Goal: Task Accomplishment & Management: Use online tool/utility

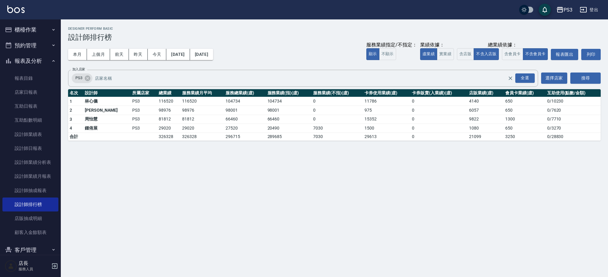
click at [27, 48] on button "預約管理" at bounding box center [30, 46] width 56 height 16
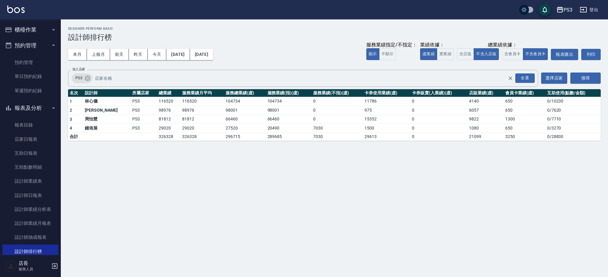
click at [25, 29] on button "櫃檯作業" at bounding box center [30, 30] width 56 height 16
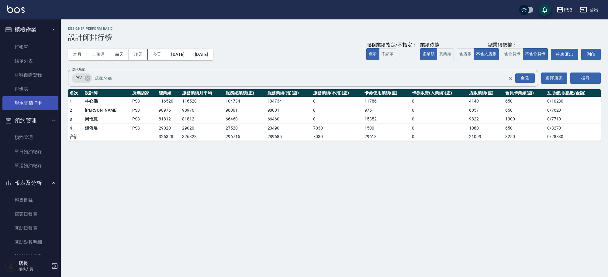
click at [22, 102] on link "現場電腦打卡" at bounding box center [30, 103] width 56 height 14
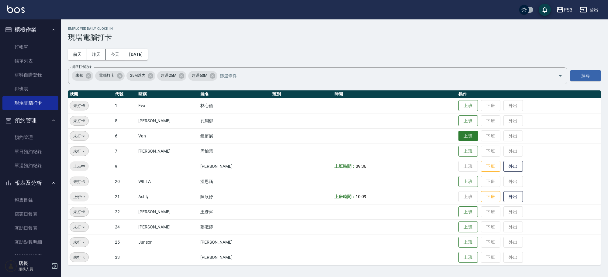
click at [458, 136] on button "上班" at bounding box center [467, 136] width 19 height 11
click at [458, 242] on button "上班" at bounding box center [467, 242] width 19 height 11
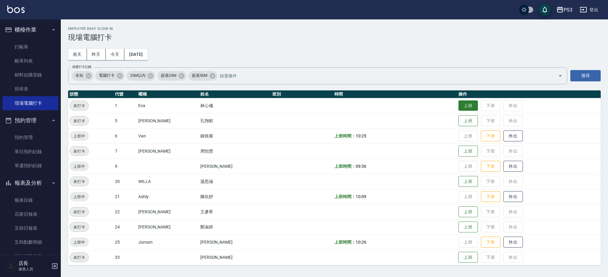
click at [458, 106] on button "上班" at bounding box center [467, 106] width 19 height 11
click at [458, 153] on button "上班" at bounding box center [467, 151] width 19 height 11
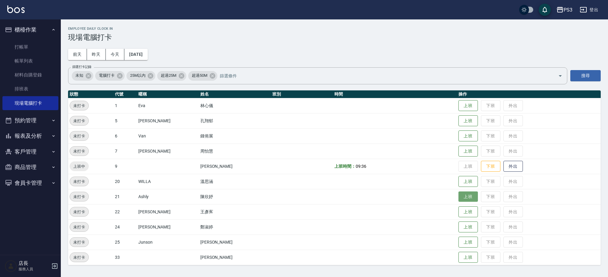
click at [458, 198] on button "上班" at bounding box center [467, 197] width 19 height 11
